Goal: Navigation & Orientation: Find specific page/section

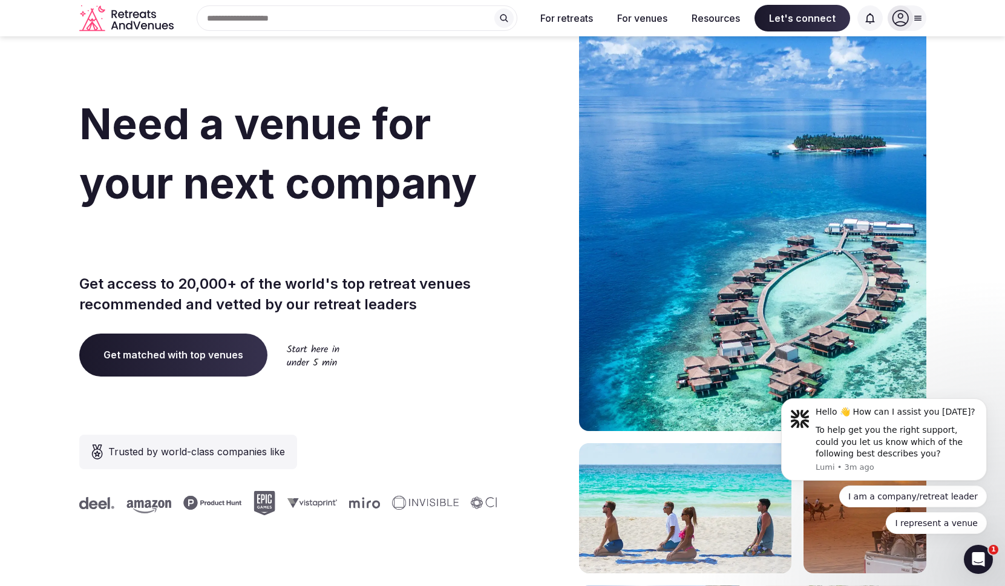
click at [212, 359] on span "Get matched with top venues" at bounding box center [173, 354] width 188 height 42
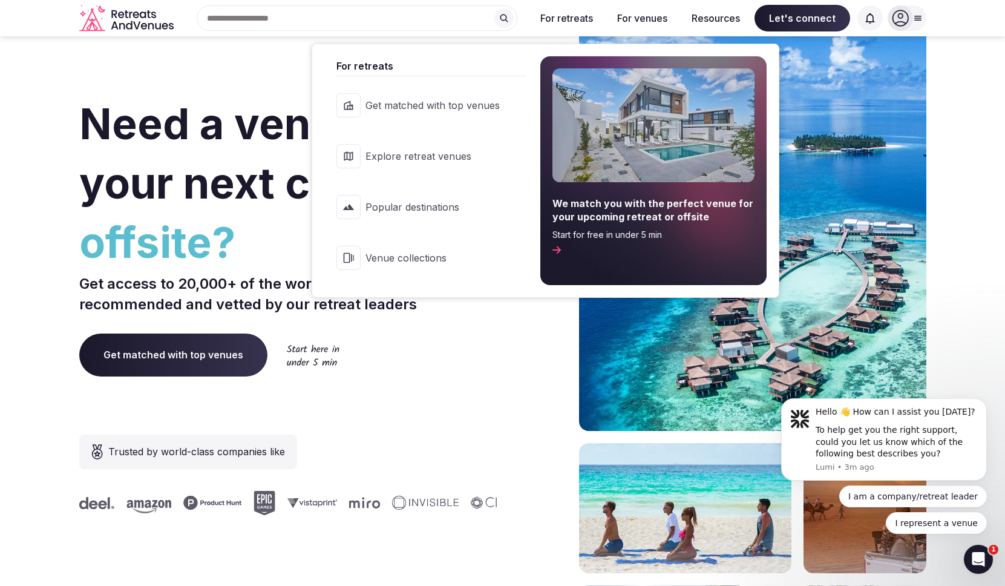
click at [418, 160] on span "Explore retreat venues" at bounding box center [432, 155] width 134 height 13
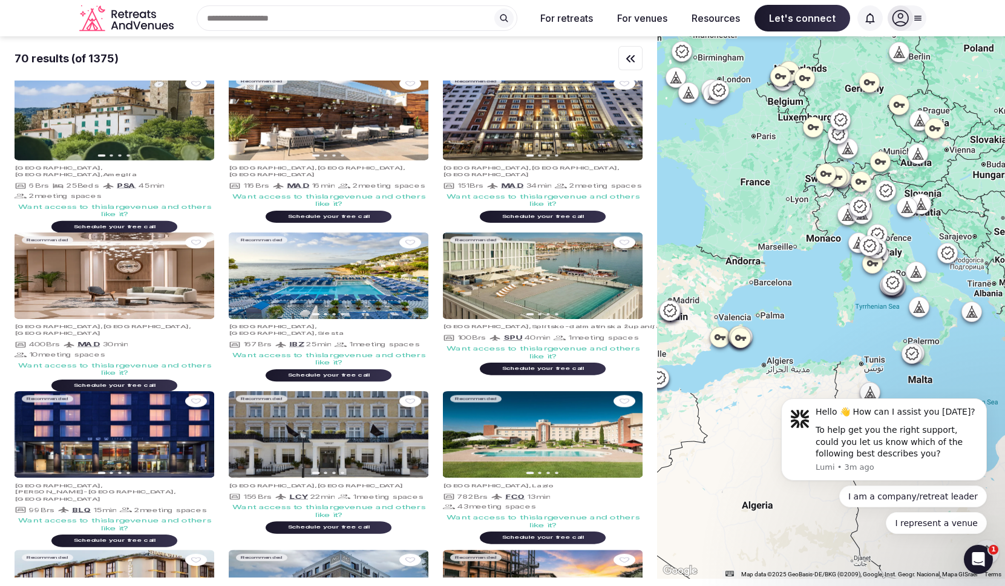
drag, startPoint x: 745, startPoint y: 311, endPoint x: 915, endPoint y: 218, distance: 193.6
click at [915, 218] on div at bounding box center [831, 307] width 348 height 542
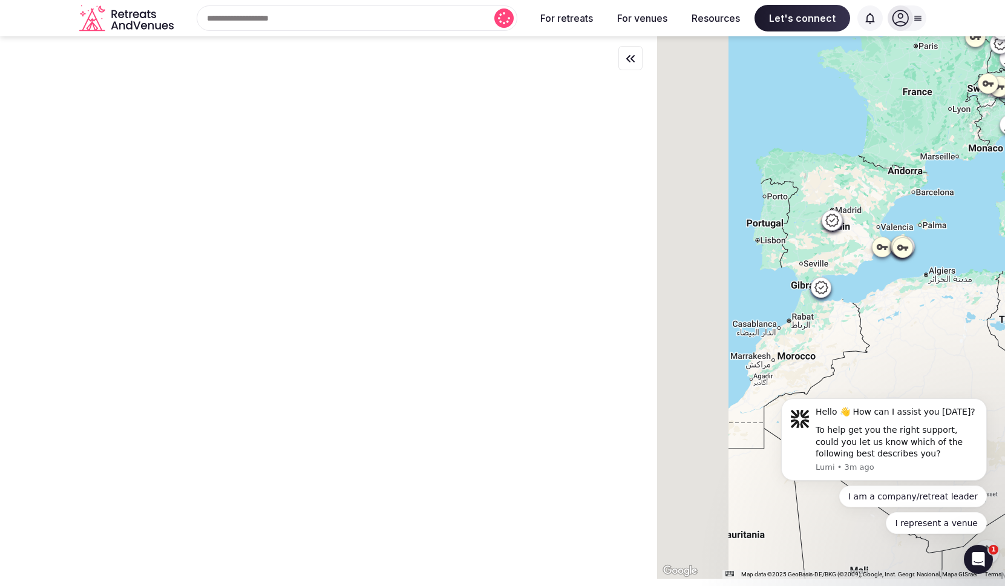
drag, startPoint x: 756, startPoint y: 258, endPoint x: 904, endPoint y: 169, distance: 173.2
click at [904, 169] on div at bounding box center [831, 307] width 348 height 542
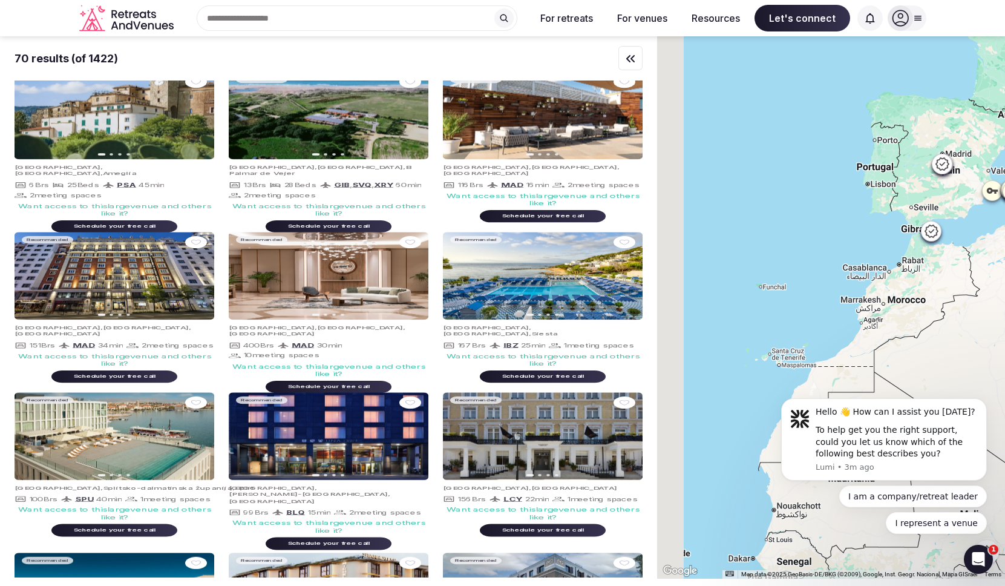
drag, startPoint x: 709, startPoint y: 246, endPoint x: 975, endPoint y: 218, distance: 267.6
click at [975, 218] on div at bounding box center [831, 307] width 348 height 542
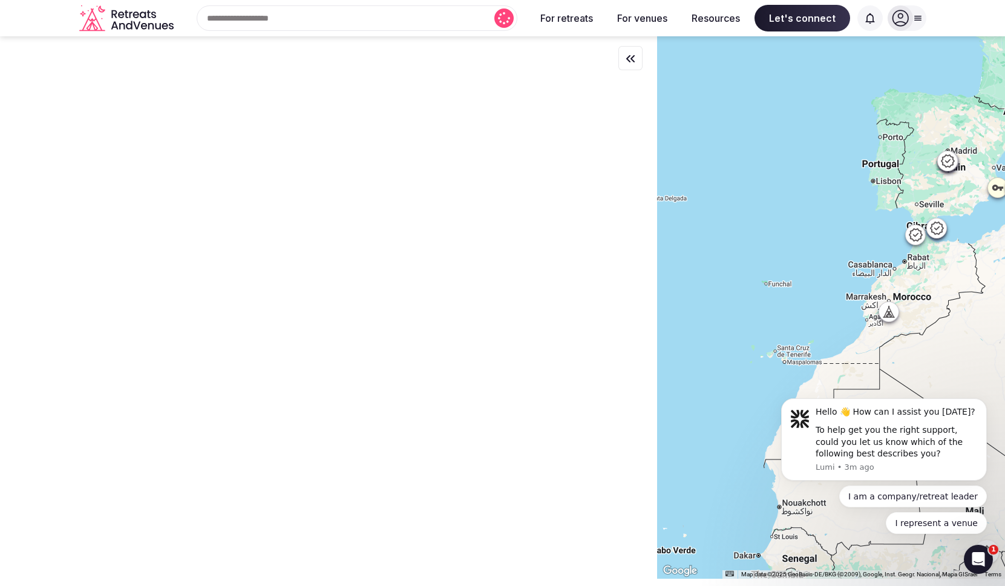
drag, startPoint x: 792, startPoint y: 270, endPoint x: 1015, endPoint y: 267, distance: 223.2
click at [1004, 267] on div at bounding box center [831, 307] width 348 height 542
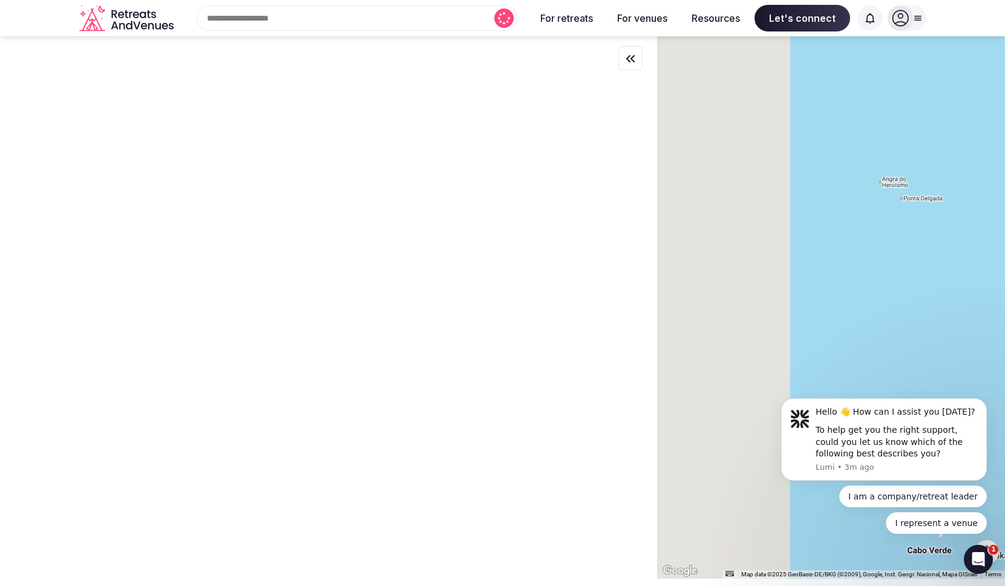
drag, startPoint x: 771, startPoint y: 264, endPoint x: 1016, endPoint y: 264, distance: 245.0
click at [1004, 264] on div at bounding box center [831, 307] width 348 height 542
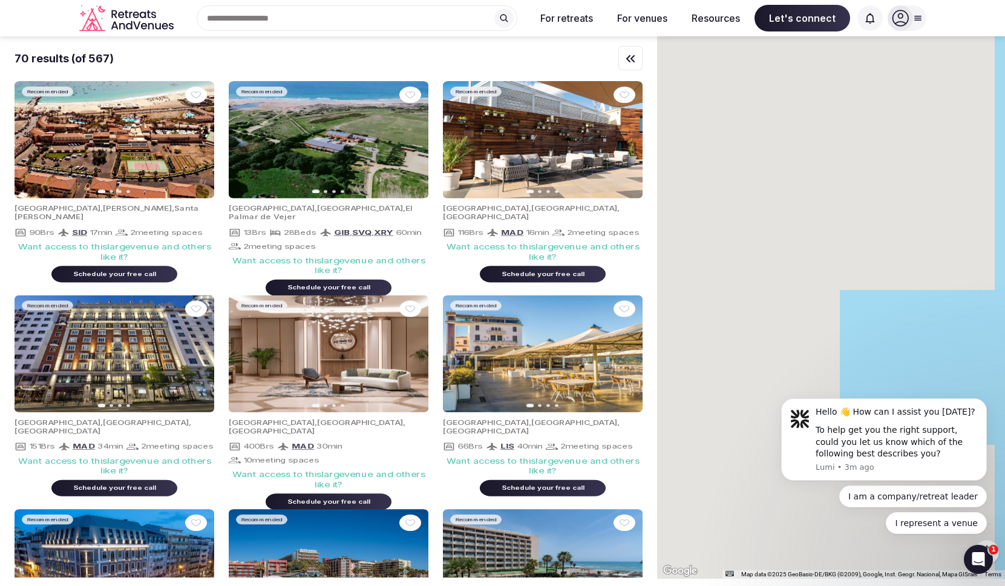
drag, startPoint x: 966, startPoint y: 298, endPoint x: 1015, endPoint y: 291, distance: 49.5
click at [1004, 291] on div at bounding box center [831, 307] width 348 height 542
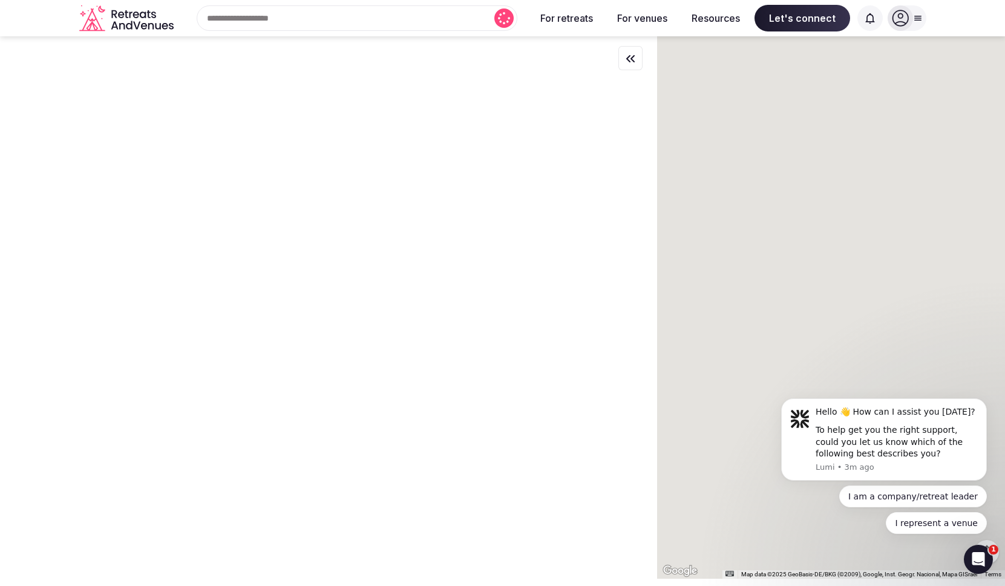
drag, startPoint x: 798, startPoint y: 309, endPoint x: 968, endPoint y: 309, distance: 170.6
click at [968, 309] on div at bounding box center [831, 307] width 348 height 542
drag, startPoint x: 733, startPoint y: 313, endPoint x: 889, endPoint y: 302, distance: 156.5
click at [889, 302] on div at bounding box center [831, 307] width 348 height 542
drag, startPoint x: 742, startPoint y: 296, endPoint x: 875, endPoint y: 281, distance: 133.9
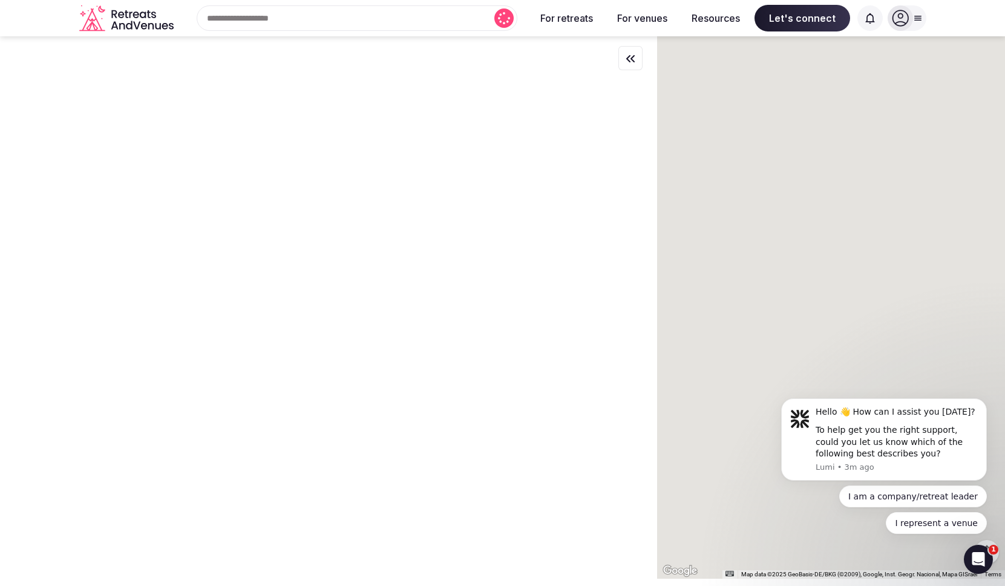
click at [874, 281] on div at bounding box center [831, 307] width 348 height 542
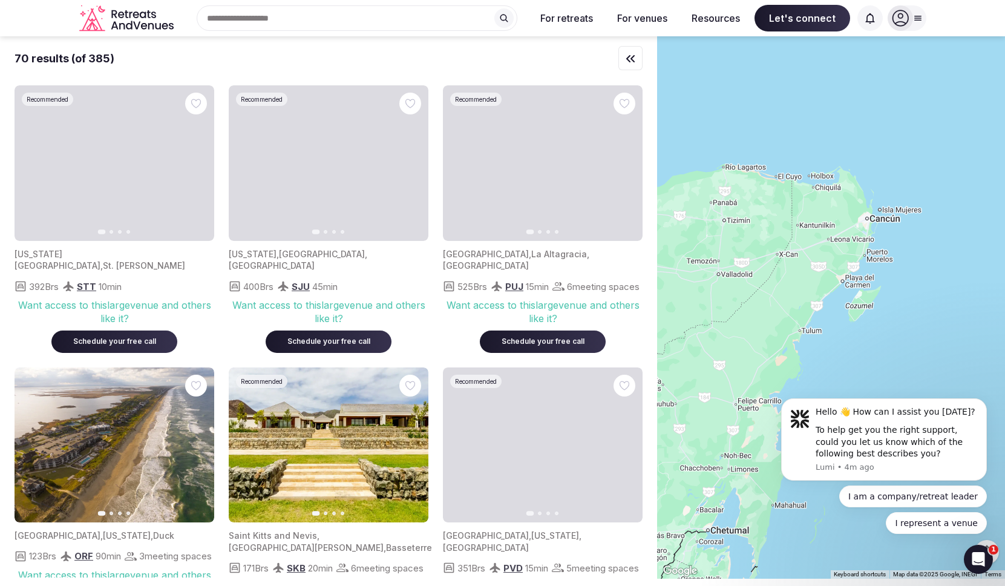
drag, startPoint x: 751, startPoint y: 348, endPoint x: 902, endPoint y: 312, distance: 155.5
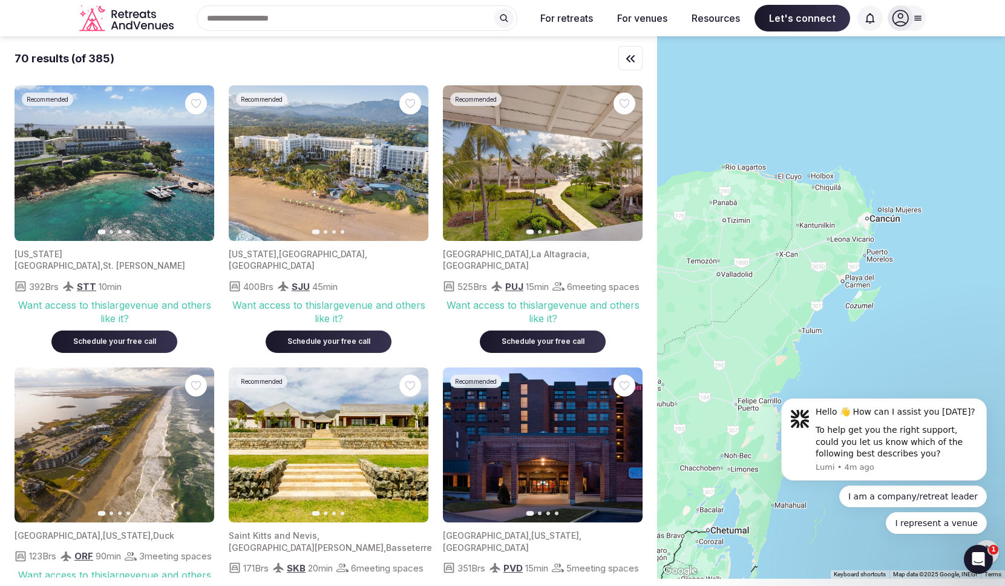
click at [902, 312] on div at bounding box center [831, 307] width 348 height 542
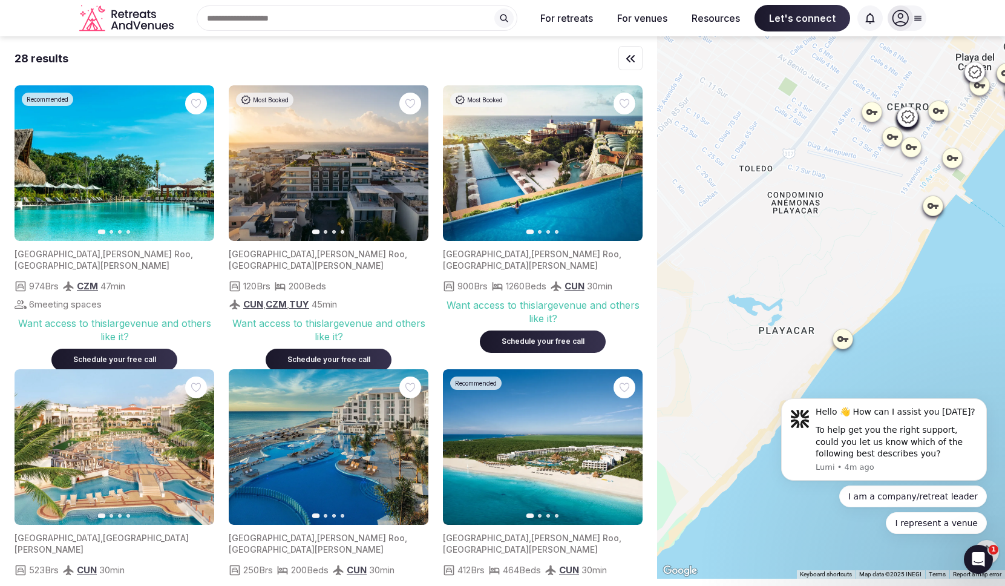
drag, startPoint x: 823, startPoint y: 301, endPoint x: 957, endPoint y: 306, distance: 133.8
click at [957, 306] on div at bounding box center [831, 307] width 348 height 542
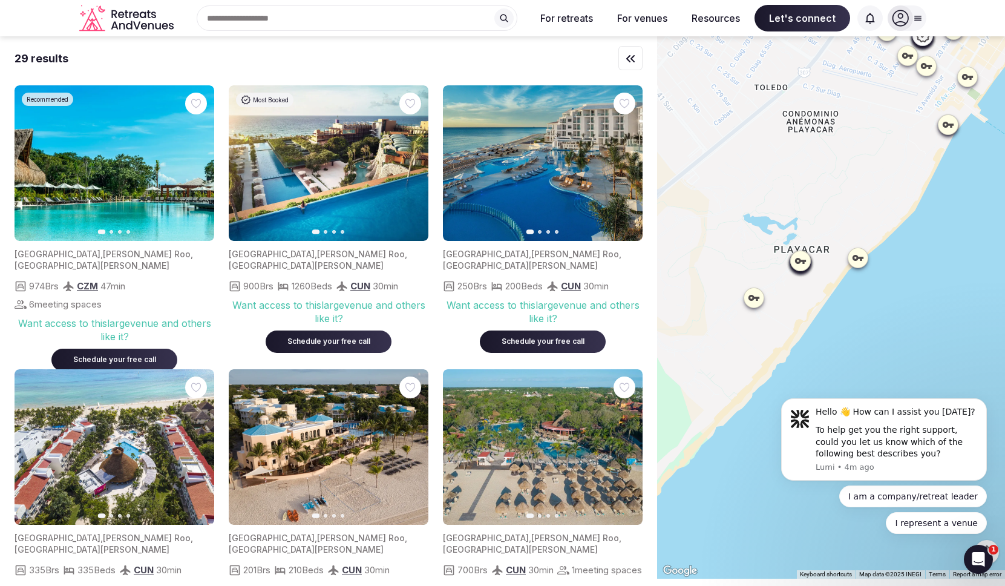
drag, startPoint x: 903, startPoint y: 328, endPoint x: 920, endPoint y: 246, distance: 83.4
click at [920, 246] on div at bounding box center [831, 307] width 348 height 542
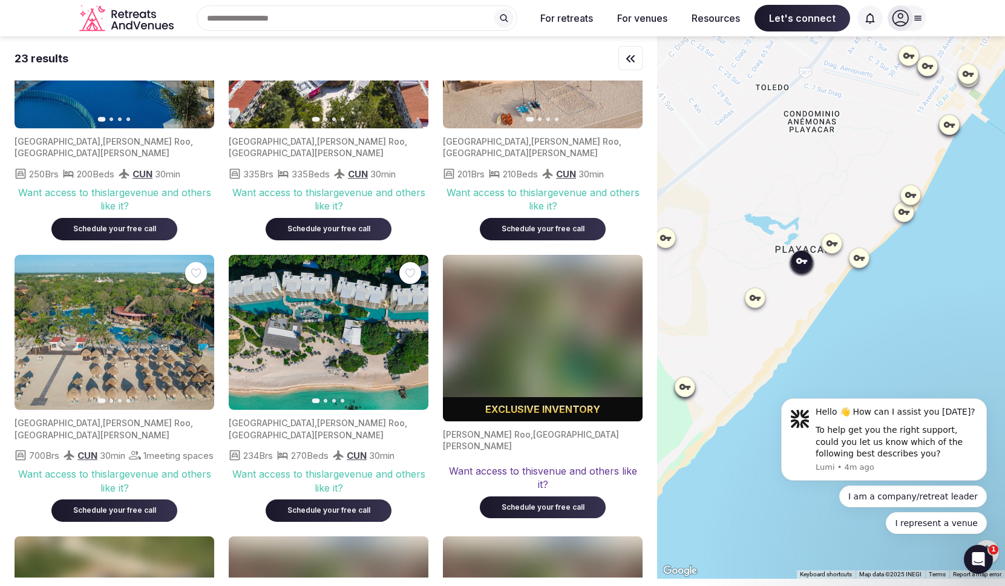
scroll to position [111, 0]
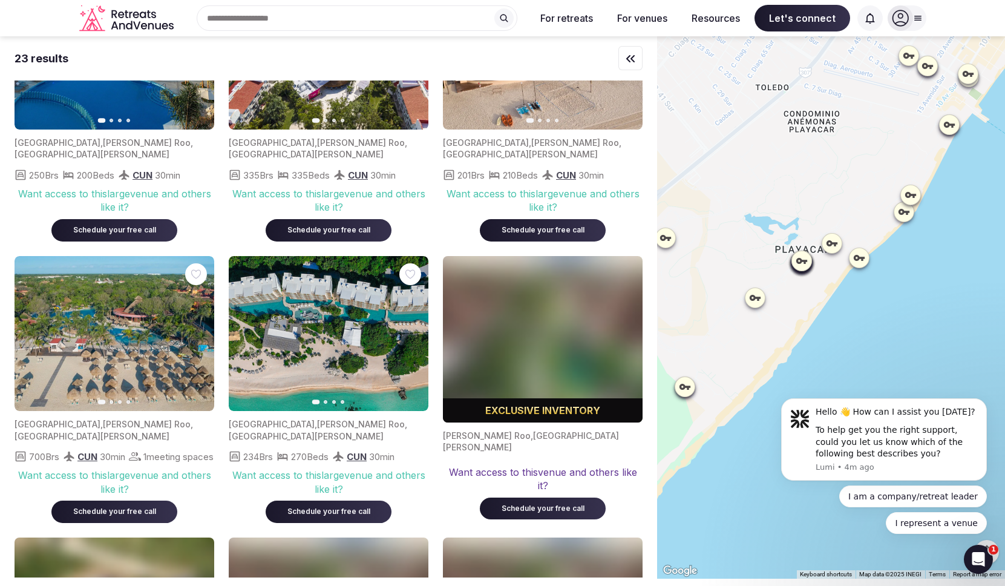
click at [856, 261] on icon at bounding box center [859, 258] width 12 height 12
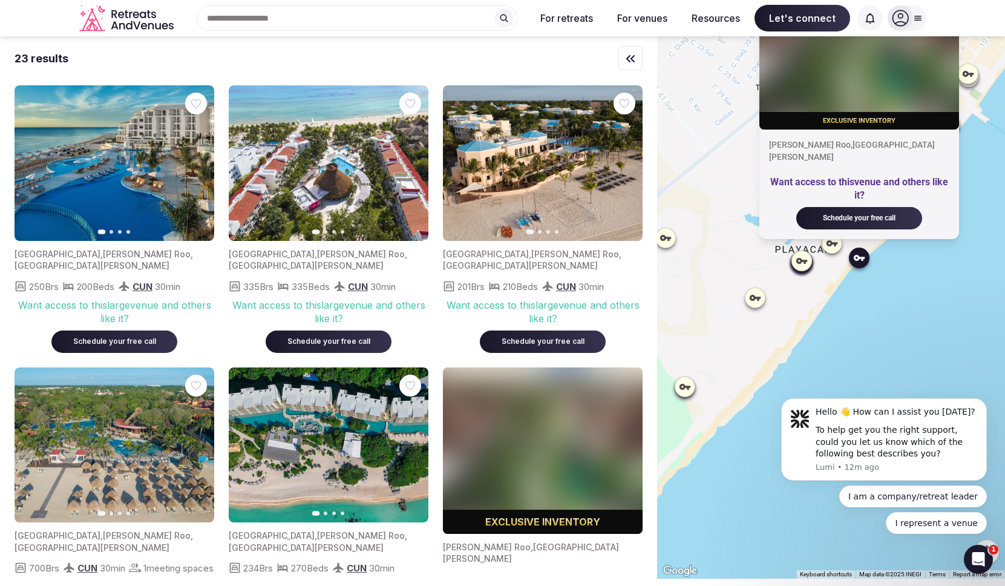
scroll to position [111, 0]
